Goal: Task Accomplishment & Management: Manage account settings

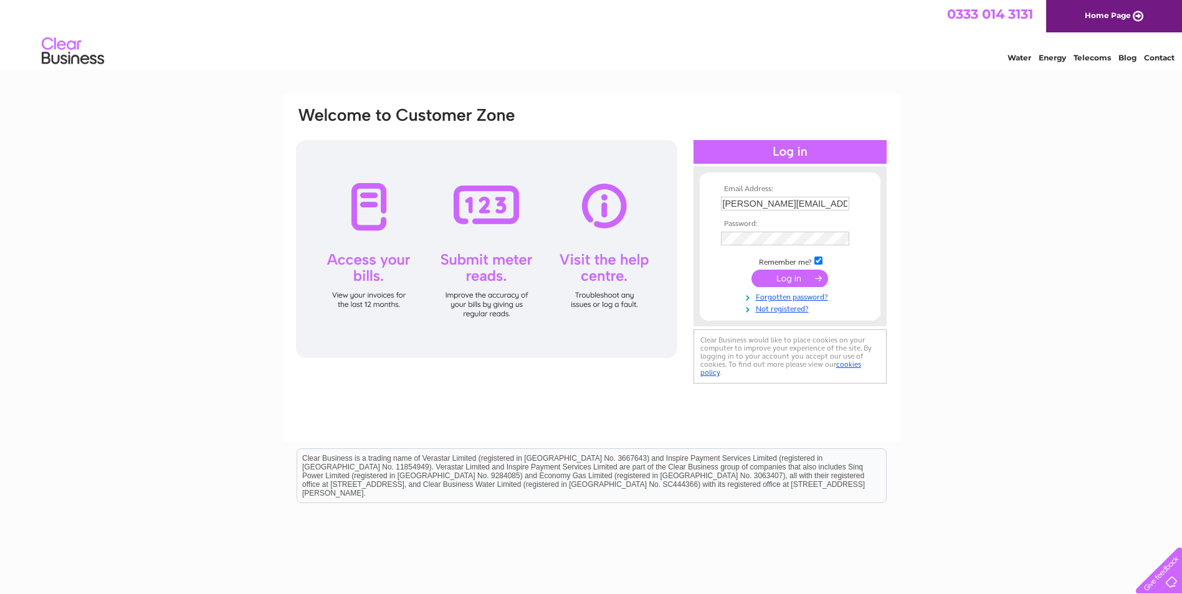
click at [799, 279] on input "submit" at bounding box center [789, 278] width 77 height 17
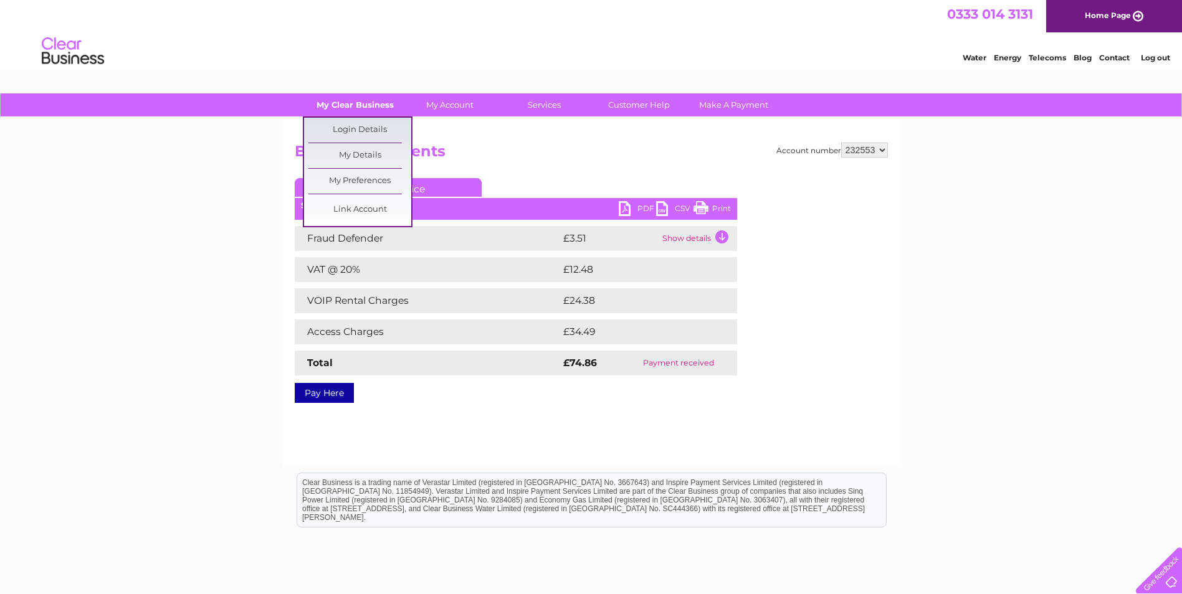
click at [357, 107] on link "My Clear Business" at bounding box center [354, 104] width 103 height 23
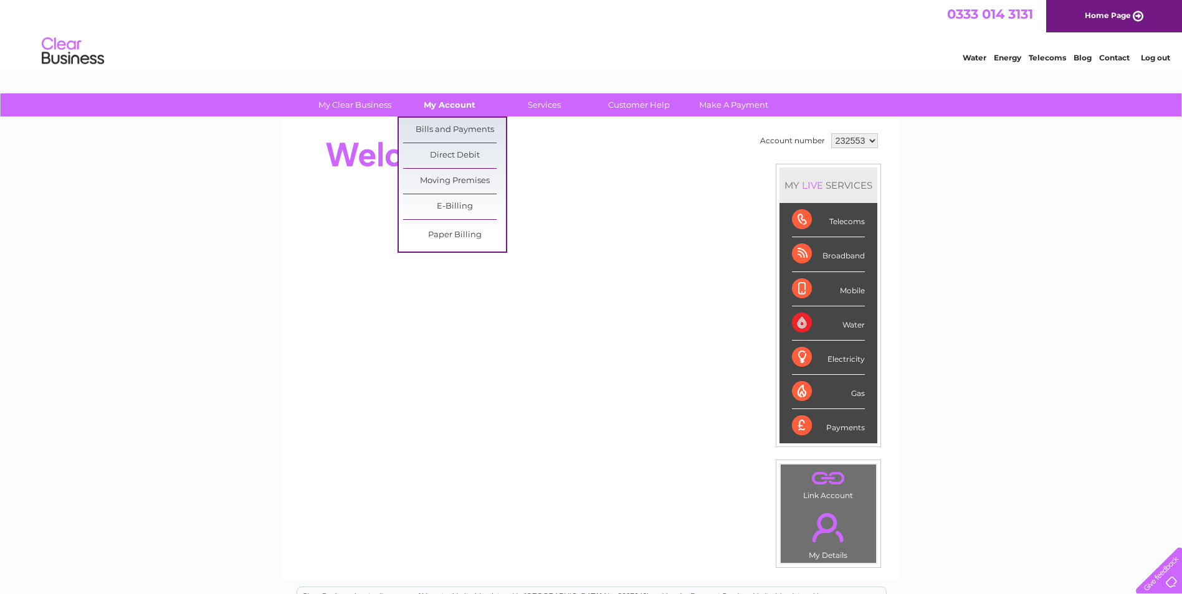
click at [449, 105] on link "My Account" at bounding box center [449, 104] width 103 height 23
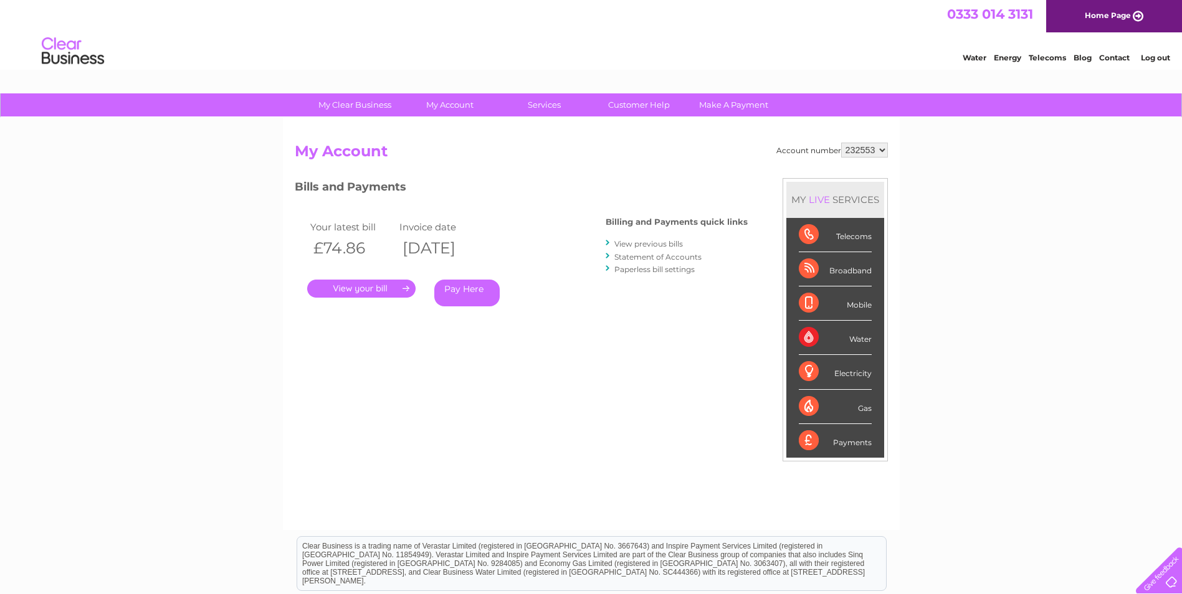
click at [882, 150] on select "232553" at bounding box center [864, 150] width 47 height 15
